Goal: Information Seeking & Learning: Find specific fact

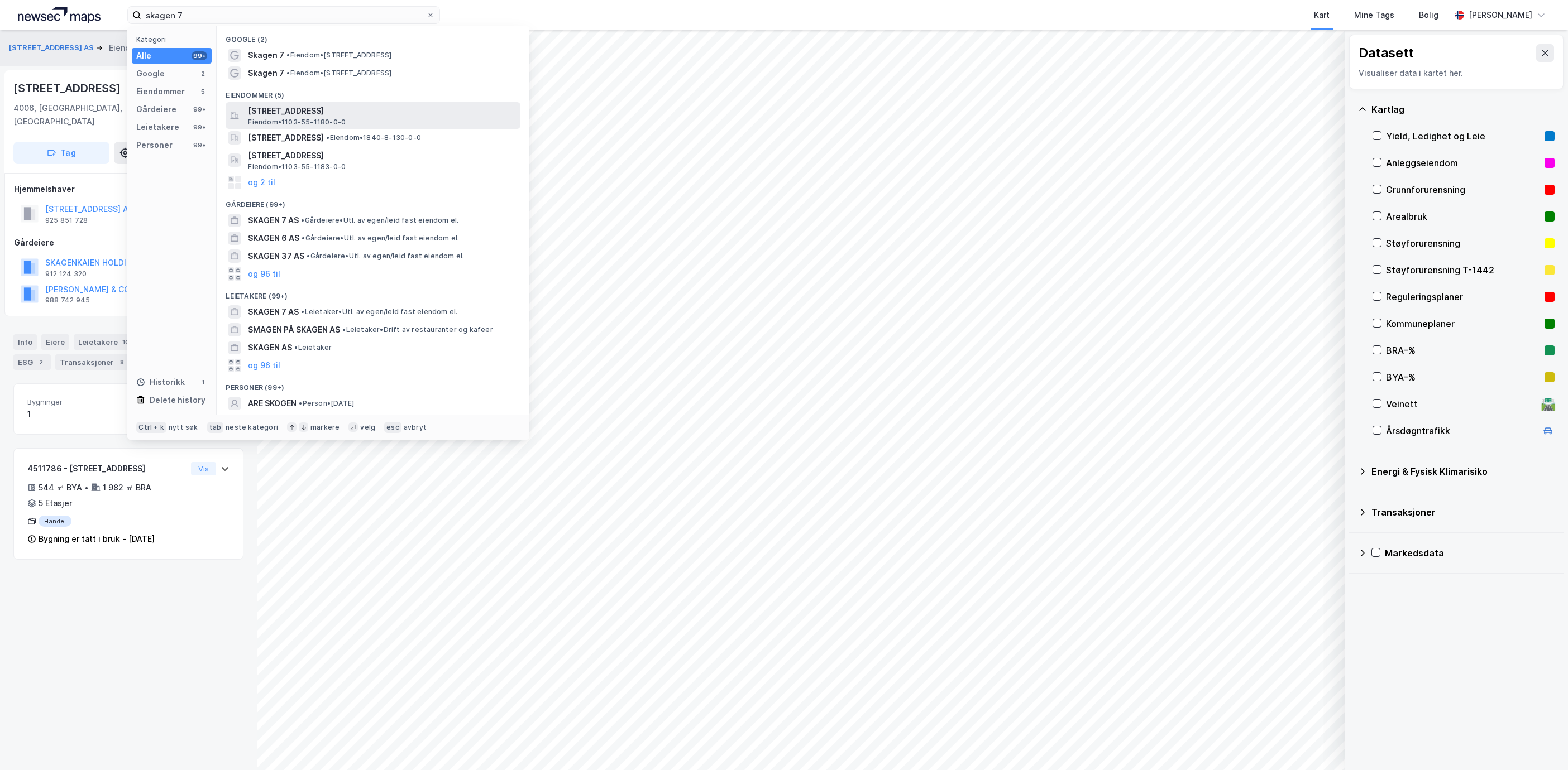
click at [289, 106] on span "[STREET_ADDRESS]" at bounding box center [381, 111] width 268 height 14
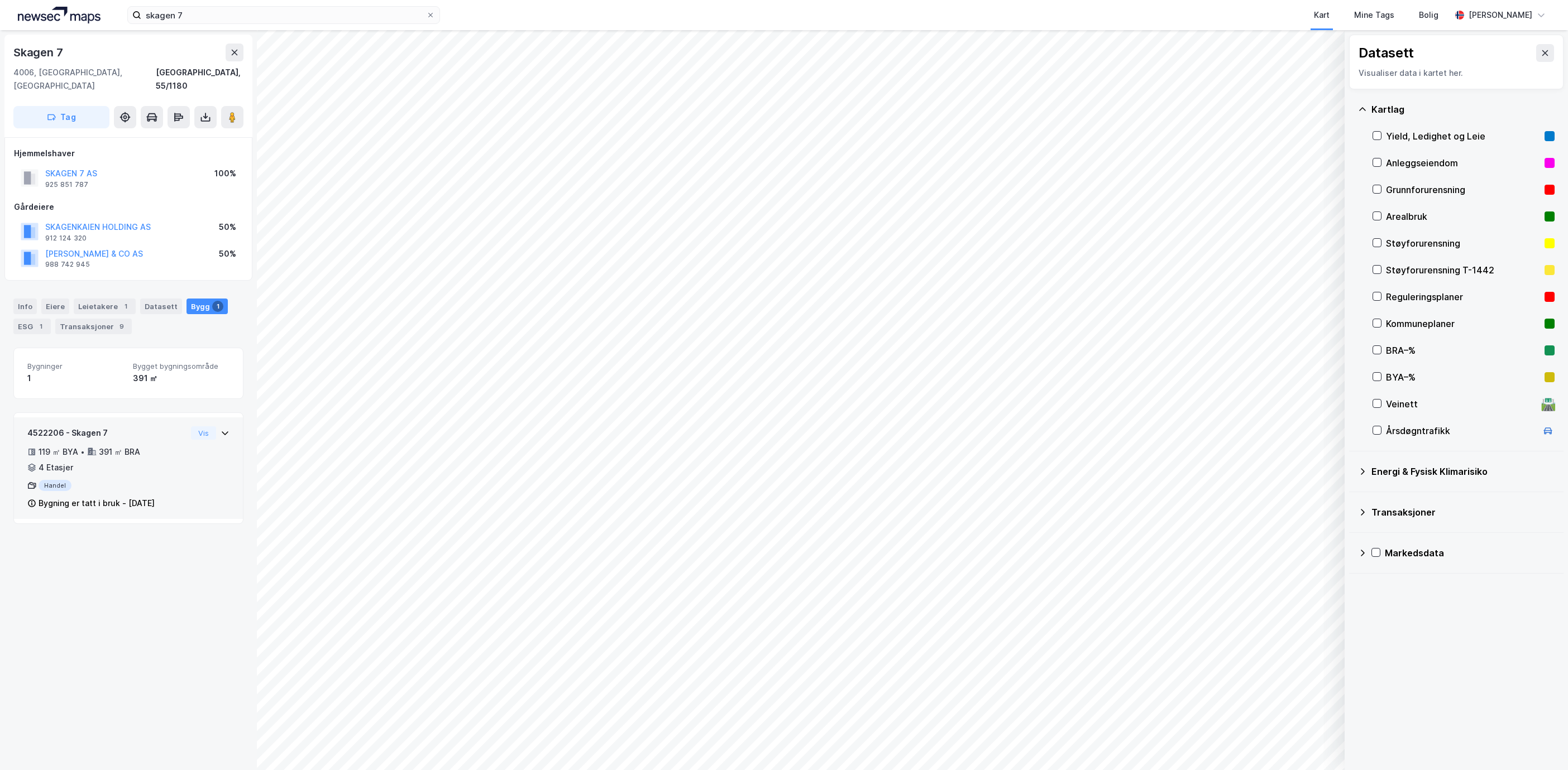
click at [91, 447] on icon at bounding box center [91, 451] width 10 height 10
click at [29, 299] on div "Info" at bounding box center [25, 306] width 23 height 15
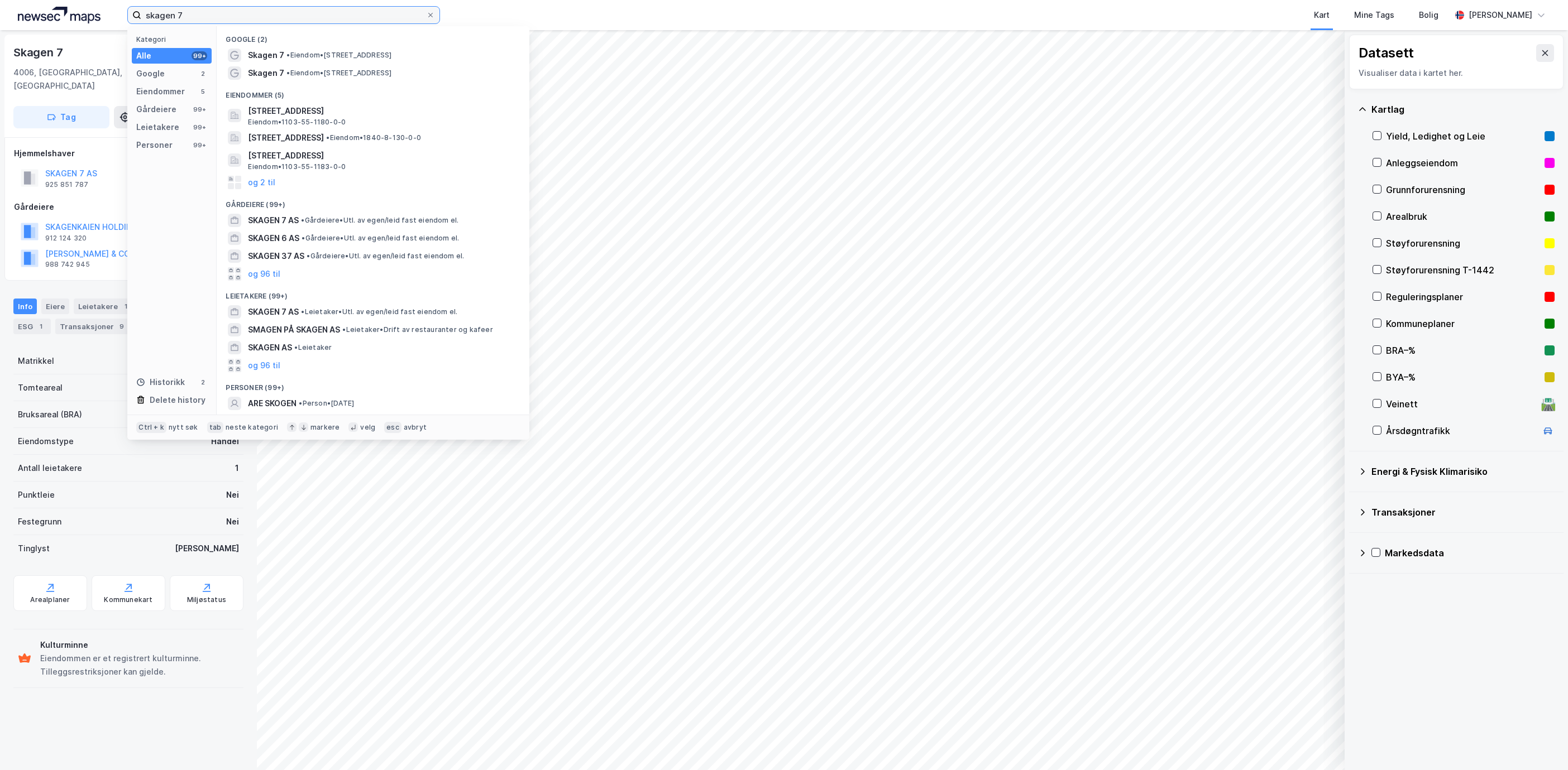
drag, startPoint x: 217, startPoint y: 17, endPoint x: -8, endPoint y: 14, distance: 225.0
click at [0, 14] on html "skagen 7 Kategori Alle 99+ Google 2 Eiendommer 5 Gårdeiere 99+ Leietakere 99+ P…" at bounding box center [784, 385] width 1568 height 770
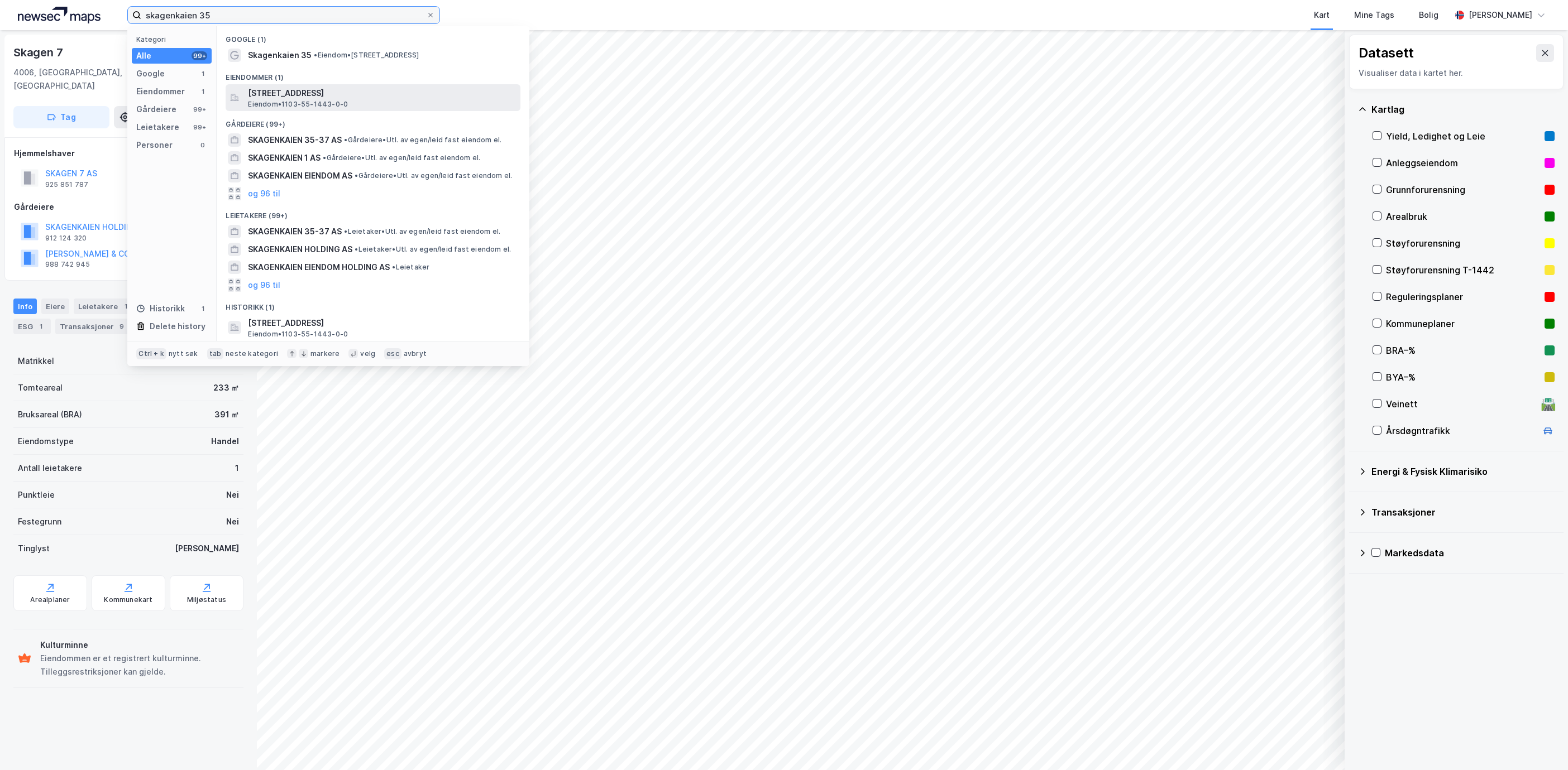
type input "skagenkaien 35"
click at [341, 92] on span "[STREET_ADDRESS]" at bounding box center [381, 93] width 268 height 14
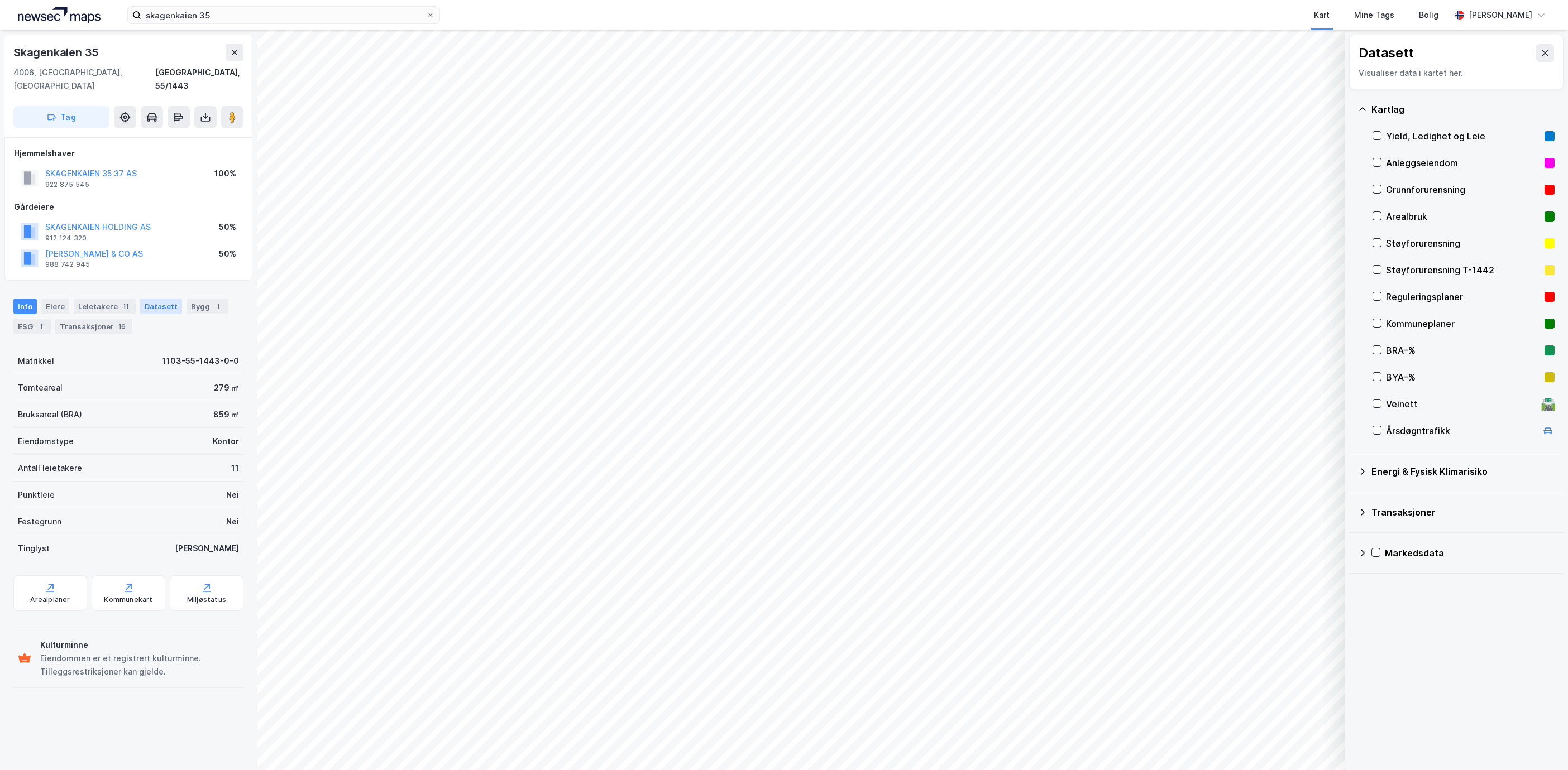
click at [152, 299] on div "Datasett" at bounding box center [161, 306] width 42 height 15
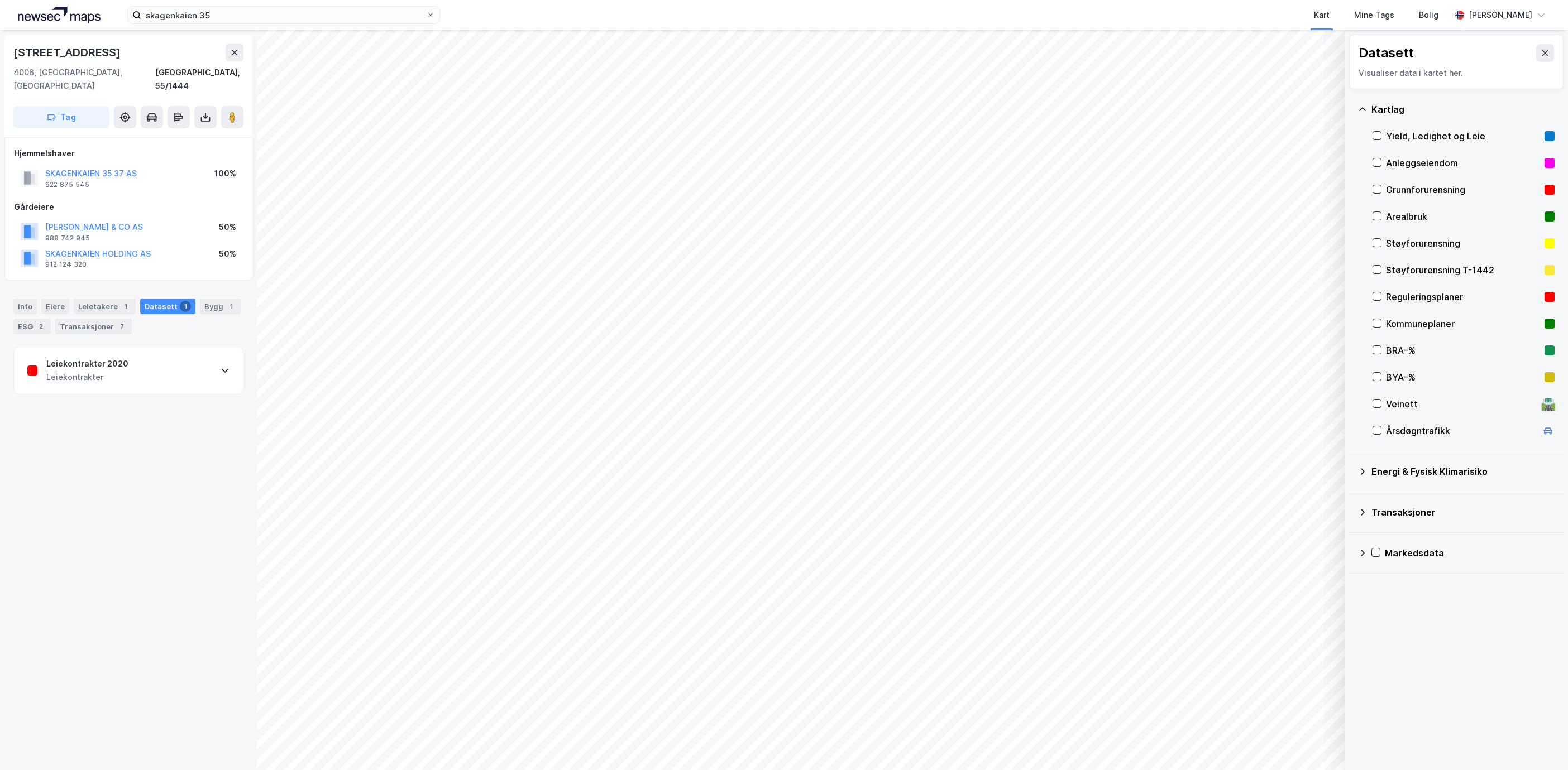
click at [117, 370] on div "Leiekontrakter" at bounding box center [87, 376] width 82 height 14
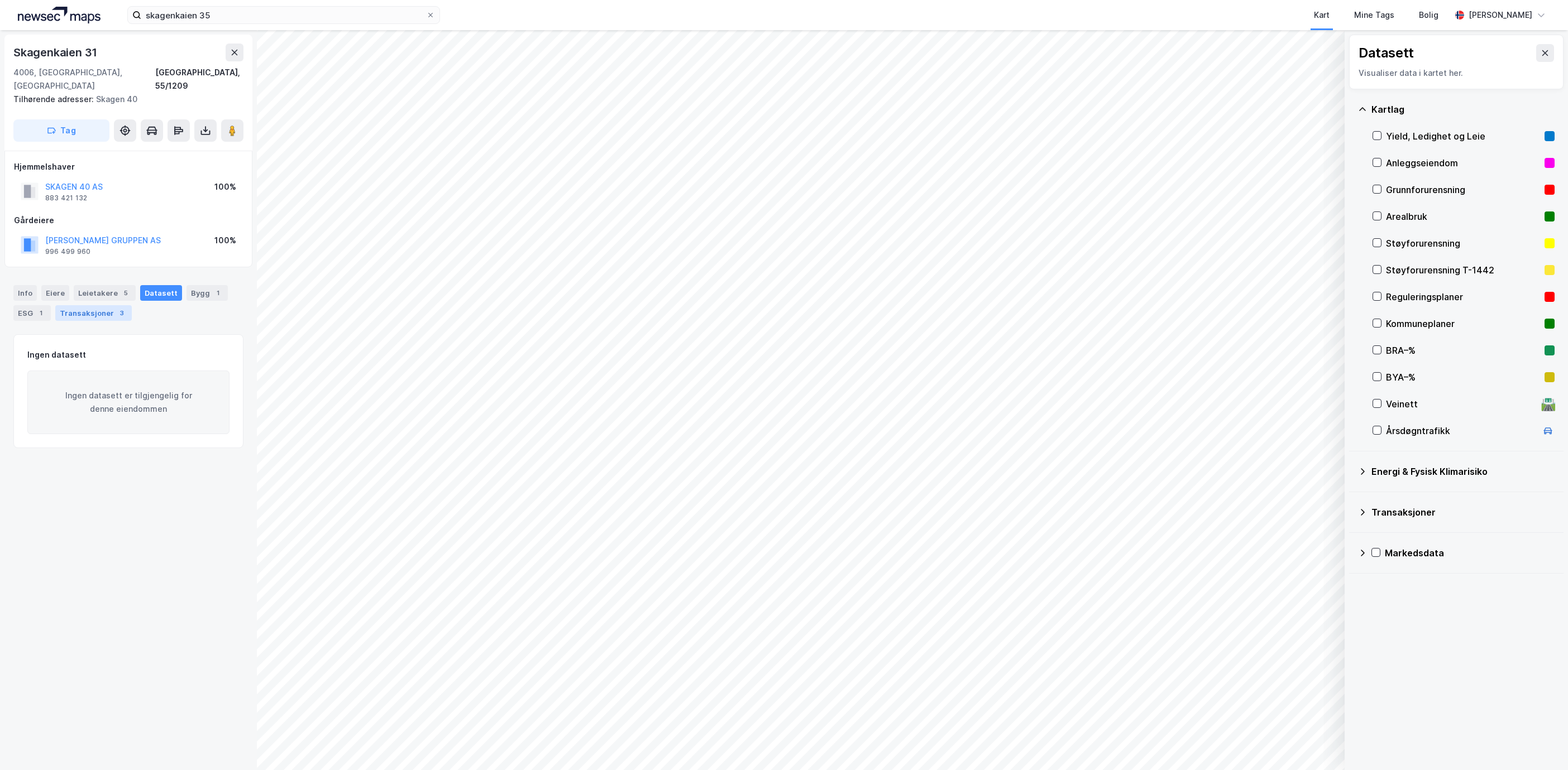
click at [111, 305] on div "Transaksjoner 3" at bounding box center [93, 312] width 77 height 15
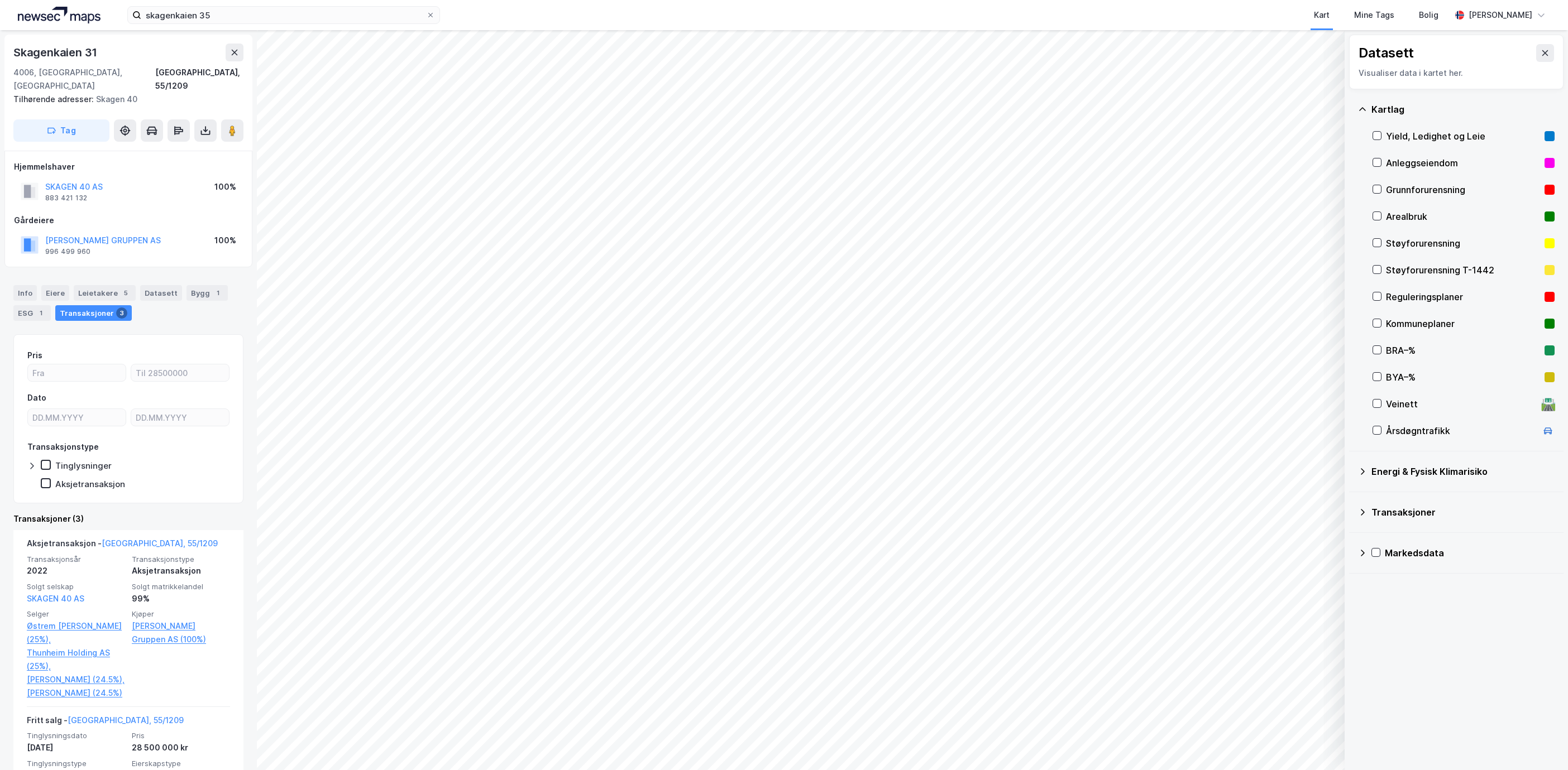
click at [111, 305] on div "Transaksjoner 3" at bounding box center [93, 312] width 77 height 15
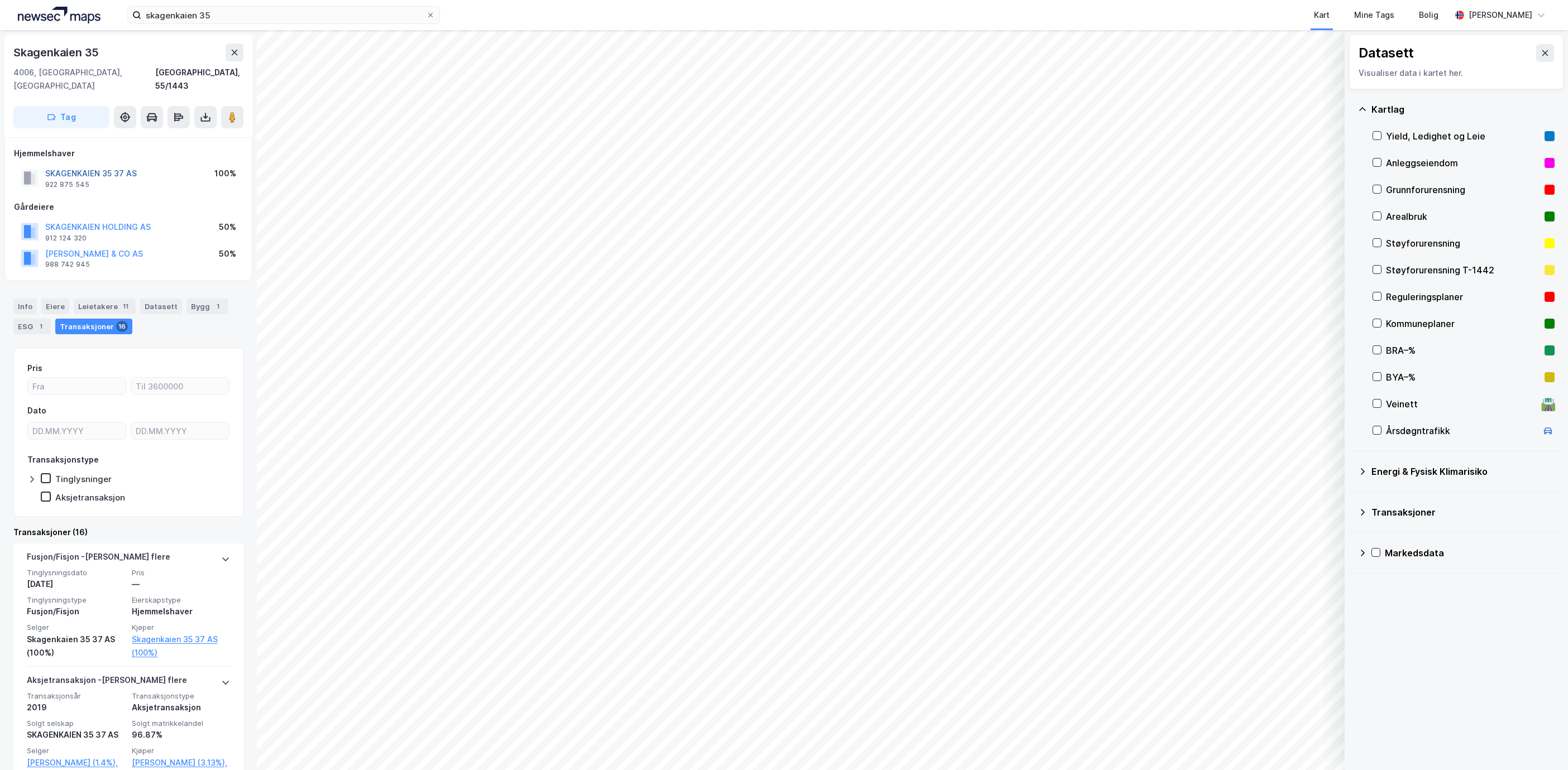
click at [0, 0] on button "SKAGENKAIEN 35 37 AS" at bounding box center [0, 0] width 0 height 0
